Goal: Task Accomplishment & Management: Complete application form

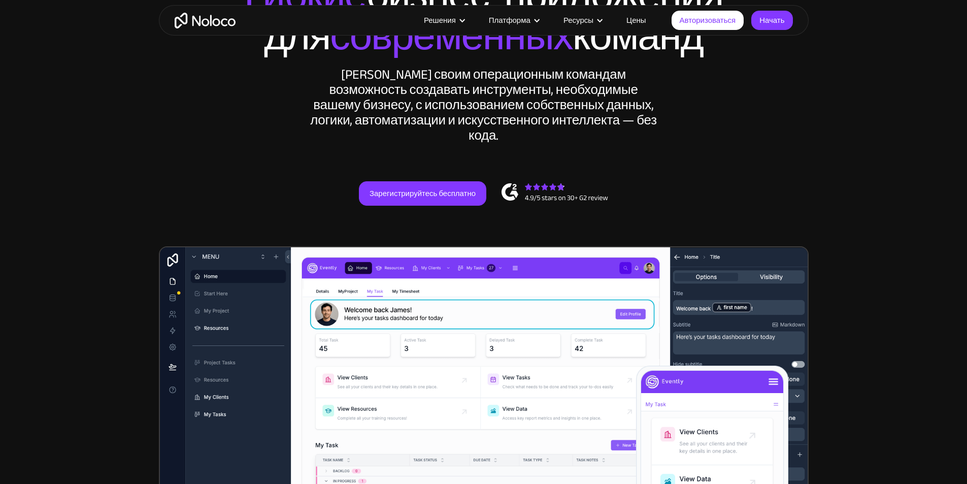
scroll to position [102, 0]
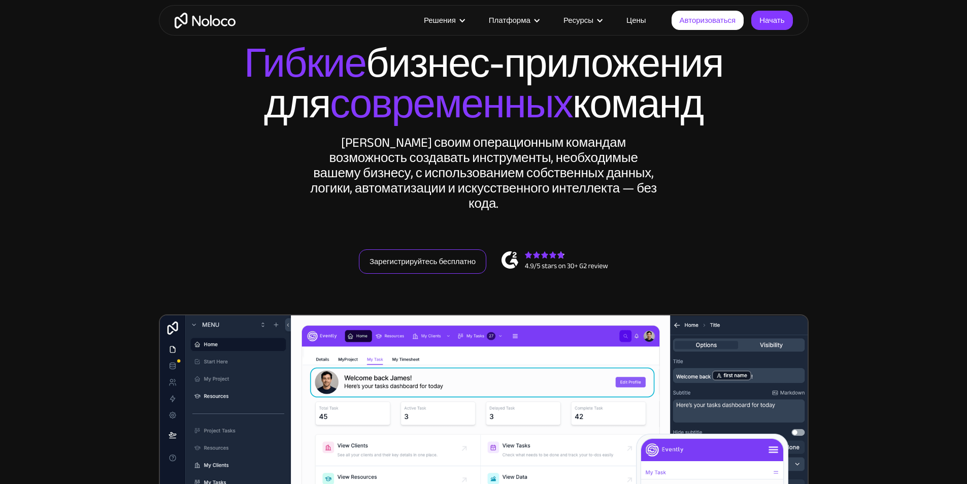
click at [473, 267] on font "Зарегистрируйтесь бесплатно" at bounding box center [423, 261] width 106 height 14
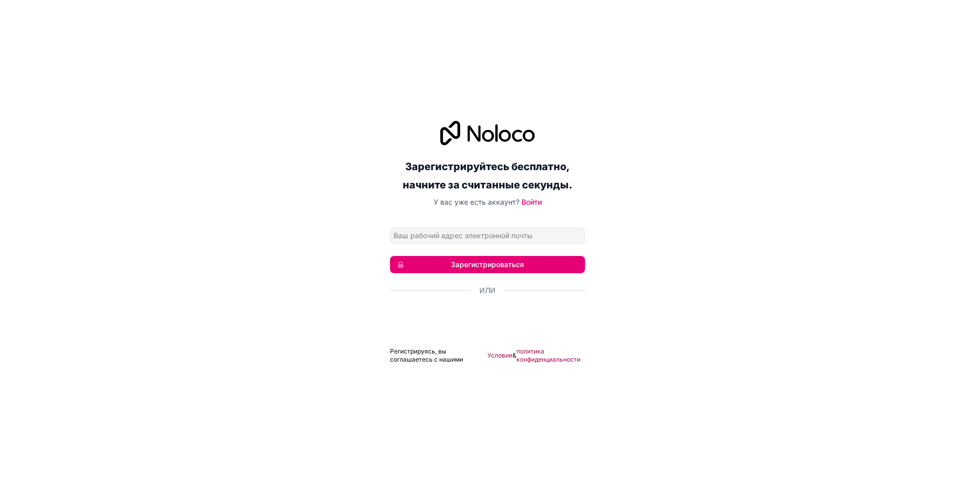
click at [647, 122] on div "Зарегистрируйтесь бесплатно, начните за считанные секунды. У вас уже есть аккау…" at bounding box center [487, 242] width 975 height 271
click at [515, 234] on input "Адрес электронной почты" at bounding box center [487, 235] width 195 height 16
type input "[EMAIL_ADDRESS][DOMAIN_NAME]"
click at [481, 262] on font "Зарегистрироваться" at bounding box center [487, 264] width 73 height 9
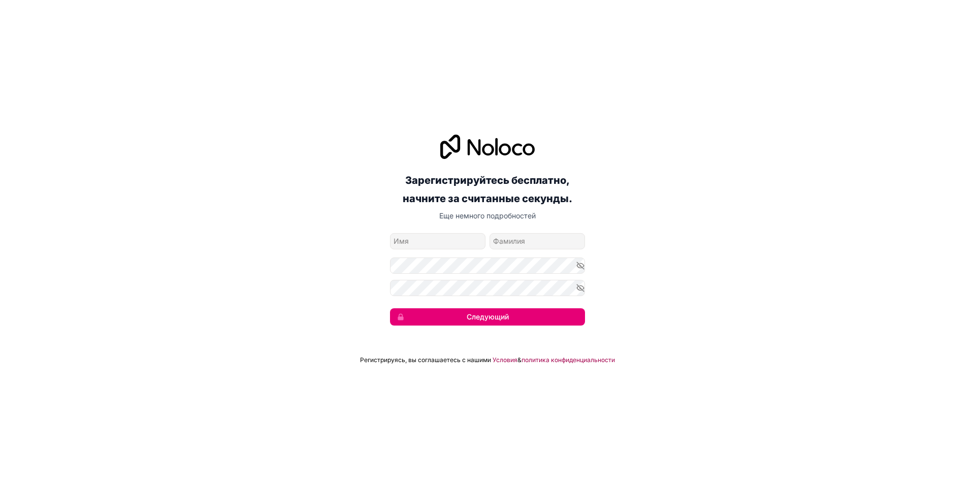
click at [448, 243] on input "собственное имя" at bounding box center [437, 241] width 95 height 16
type input "ti"
click at [527, 241] on input "фамилия" at bounding box center [536, 241] width 95 height 16
type input "mi"
click at [576, 262] on icon "button" at bounding box center [580, 265] width 9 height 9
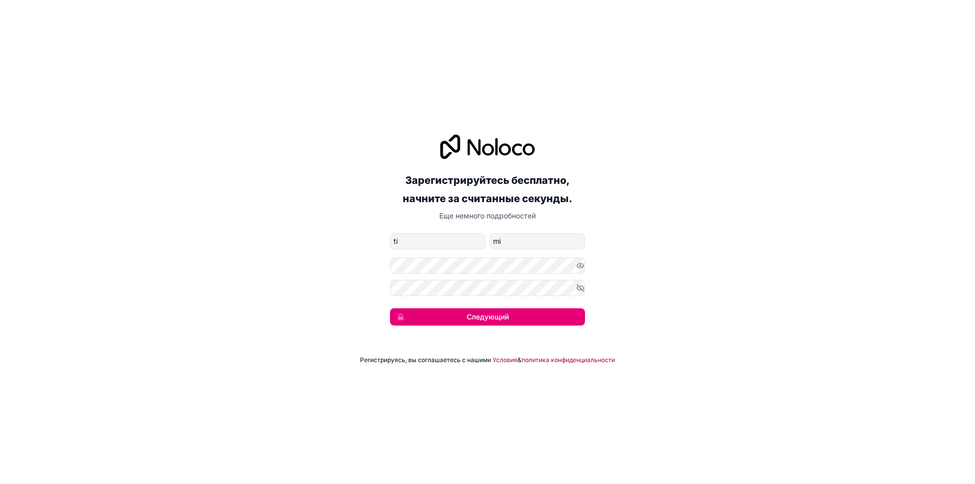
click at [470, 317] on font "Следующий" at bounding box center [487, 316] width 42 height 9
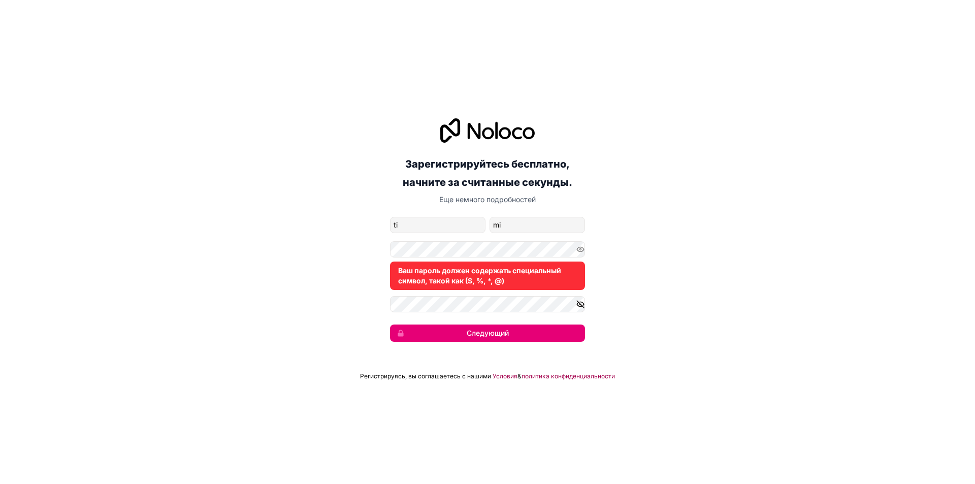
click at [579, 303] on icon "button" at bounding box center [580, 303] width 7 height 7
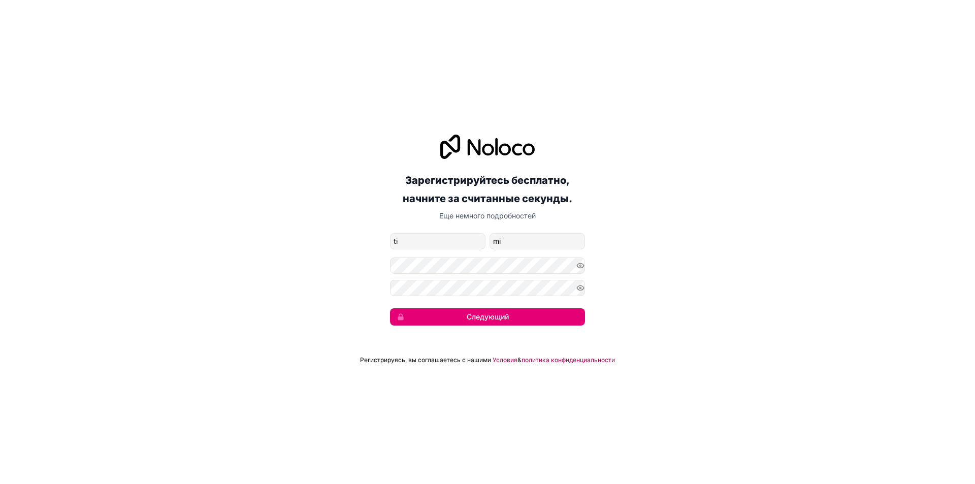
click at [487, 313] on font "Следующий" at bounding box center [487, 316] width 42 height 9
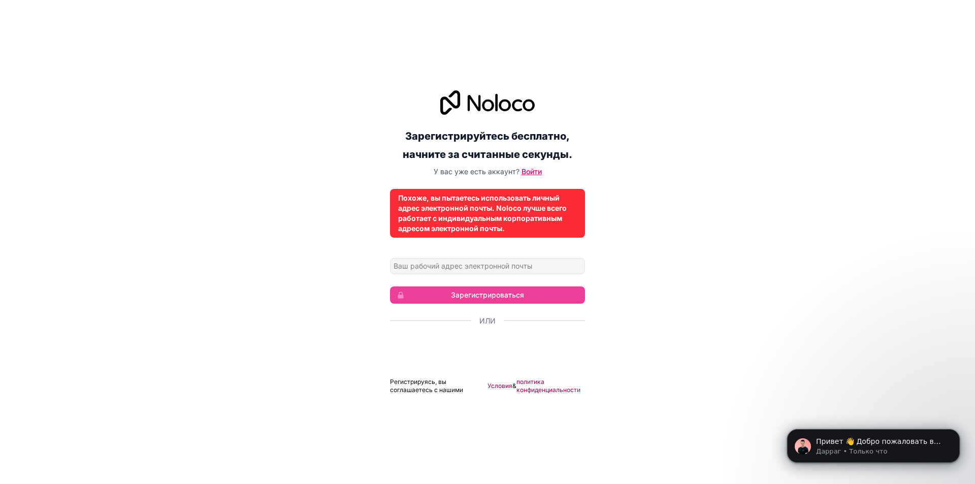
click at [533, 171] on font "Войти" at bounding box center [531, 171] width 20 height 9
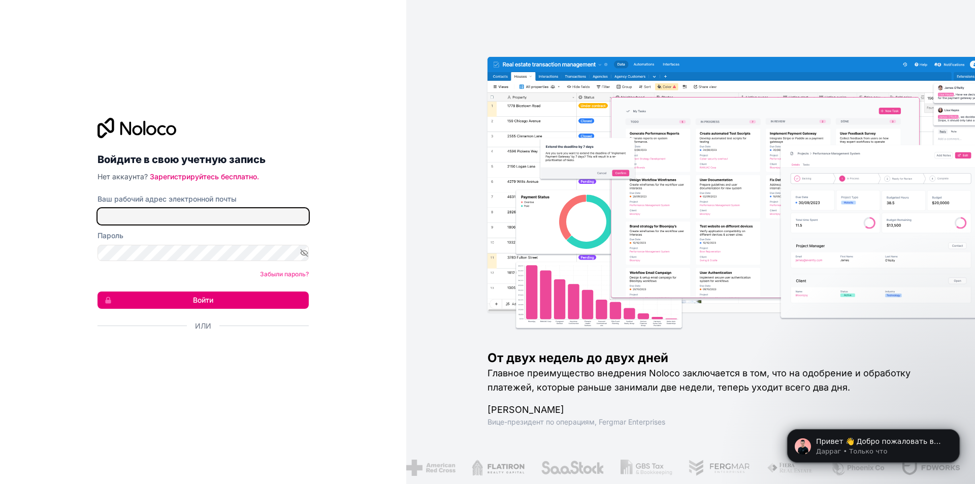
click at [222, 217] on input "Ваш рабочий адрес электронной почты" at bounding box center [202, 216] width 211 height 16
type input "[EMAIL_ADDRESS][DOMAIN_NAME]"
click at [161, 303] on button "Войти" at bounding box center [202, 299] width 211 height 17
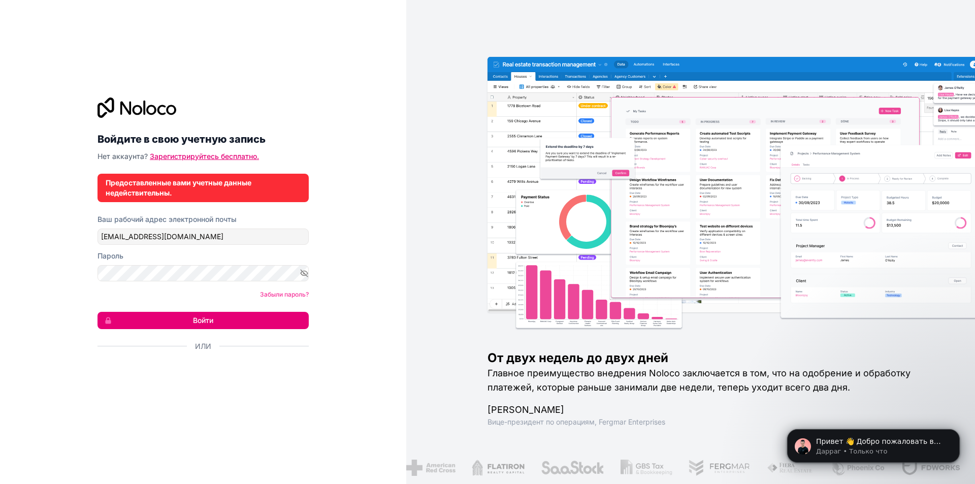
click at [244, 154] on font "Зарегистрируйтесь бесплатно." at bounding box center [204, 156] width 109 height 9
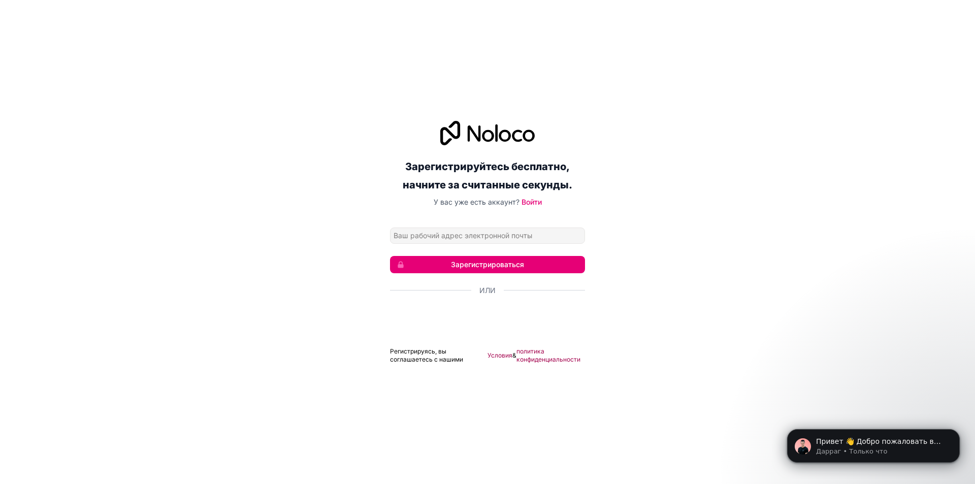
click at [485, 228] on input "Адрес электронной почты" at bounding box center [487, 235] width 195 height 16
type input "[EMAIL_ADDRESS][DOMAIN_NAME]"
click at [483, 257] on button "Зарегистрироваться" at bounding box center [487, 264] width 195 height 17
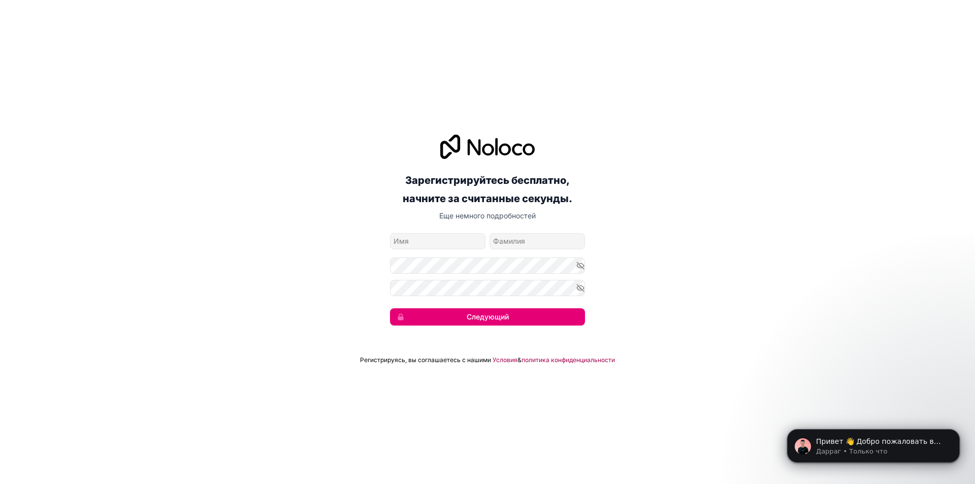
click at [422, 244] on input "собственное имя" at bounding box center [437, 241] width 95 height 16
type input "ti"
click at [506, 233] on input "фамилия" at bounding box center [536, 241] width 95 height 16
type input "mi"
click at [510, 318] on button "Следующий" at bounding box center [487, 316] width 195 height 17
